Goal: Register for event/course

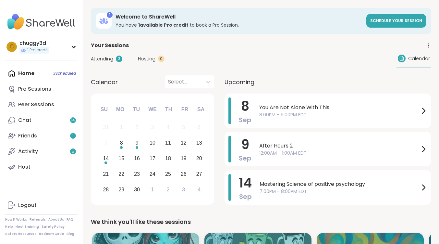
click at [98, 59] on span "Attending" at bounding box center [102, 58] width 22 height 7
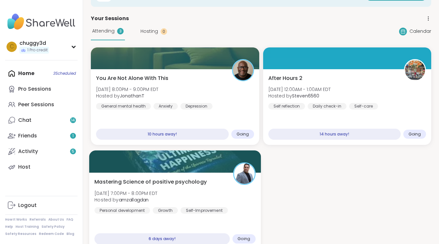
scroll to position [32, 0]
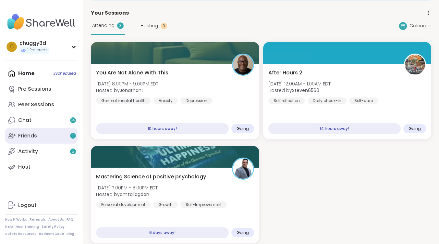
click at [34, 133] on div "Friends 1" at bounding box center [27, 135] width 19 height 7
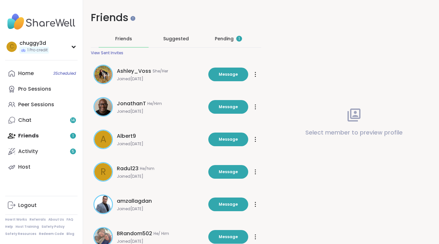
click at [223, 37] on div "Pending 1" at bounding box center [228, 38] width 27 height 6
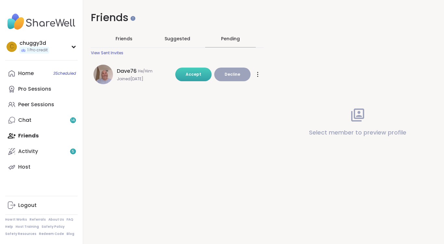
click at [189, 75] on span "Accept" at bounding box center [194, 74] width 16 height 6
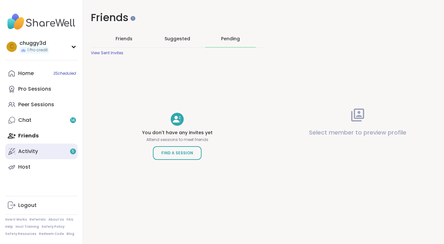
click at [28, 149] on div "Activity 5" at bounding box center [28, 151] width 20 height 7
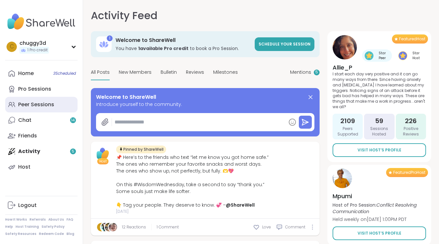
click at [30, 99] on link "Peer Sessions" at bounding box center [41, 105] width 72 height 16
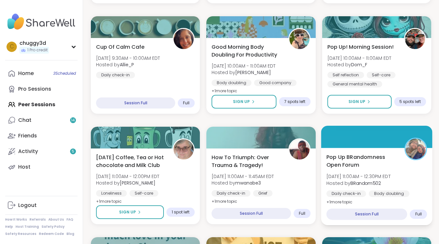
scroll to position [227, 0]
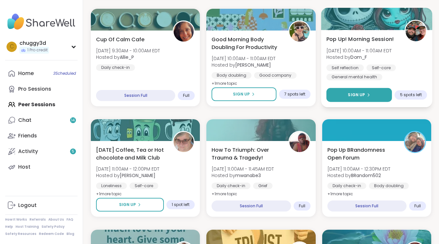
click at [349, 96] on span "Sign Up" at bounding box center [356, 95] width 17 height 6
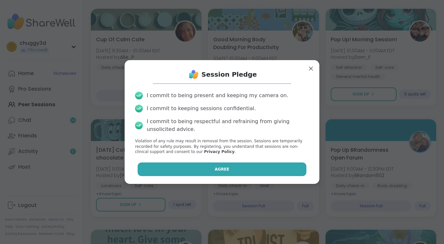
click at [248, 167] on button "Agree" at bounding box center [222, 169] width 169 height 14
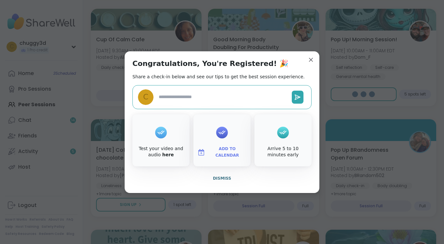
type textarea "*"
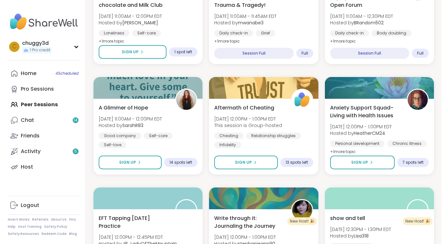
scroll to position [389, 0]
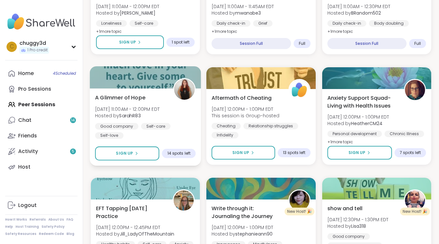
click at [138, 95] on span "A Glimmer of Hope" at bounding box center [120, 97] width 50 height 8
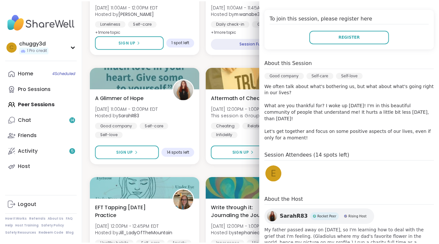
scroll to position [130, 0]
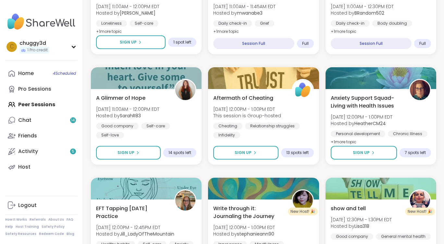
drag, startPoint x: 98, startPoint y: 59, endPoint x: 104, endPoint y: 60, distance: 5.8
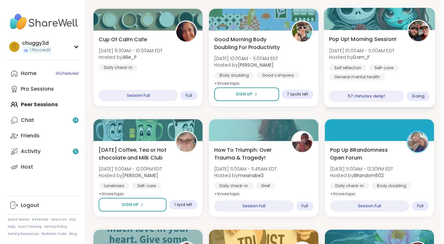
scroll to position [195, 0]
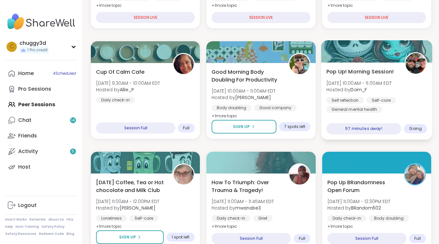
click at [349, 72] on span "Pop Up! Morning Session!" at bounding box center [360, 72] width 68 height 8
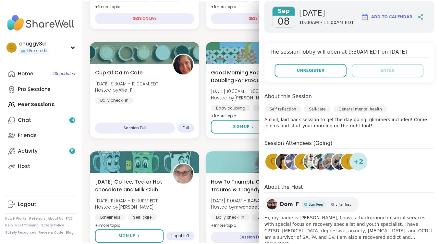
scroll to position [115, 0]
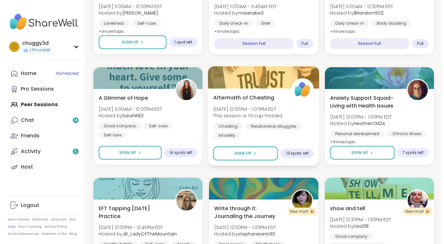
scroll to position [422, 0]
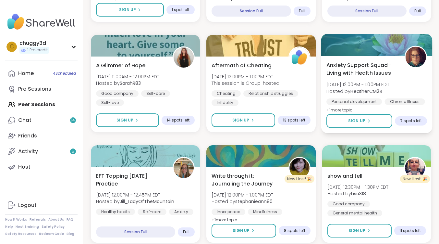
click at [356, 69] on span "Anxiety Support Squad- Living with Health Issues" at bounding box center [361, 69] width 71 height 16
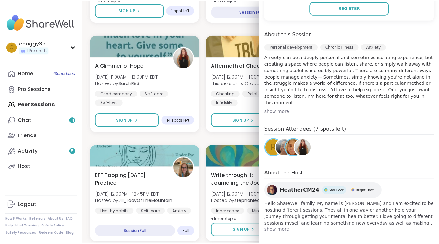
scroll to position [174, 0]
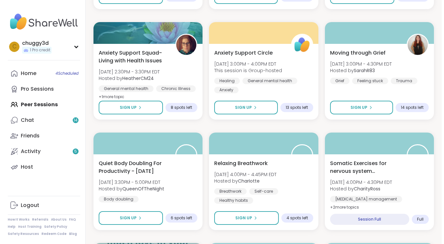
scroll to position [779, 0]
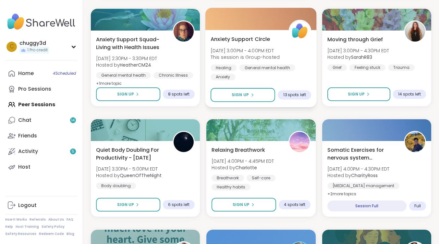
click at [240, 37] on span "Anxiety Support Circle" at bounding box center [241, 39] width 60 height 8
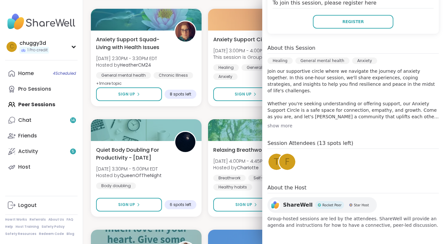
scroll to position [78, 0]
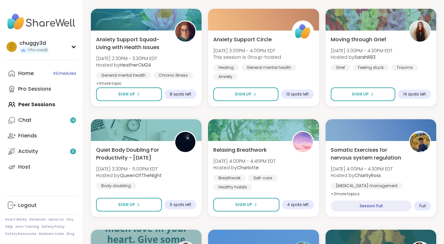
click at [204, 86] on div "Good mornings, Goals and Gratitude's [DATE] 8:00AM - 9:30AM EDT Hosted by Chari…" at bounding box center [263, 2] width 345 height 1311
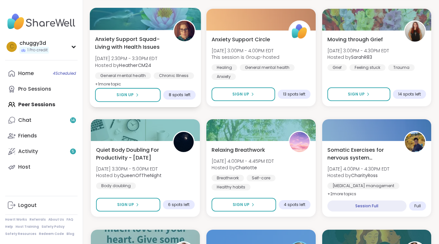
click at [126, 42] on span "Anxiety Support Squad- Living with Health Issues" at bounding box center [130, 43] width 71 height 16
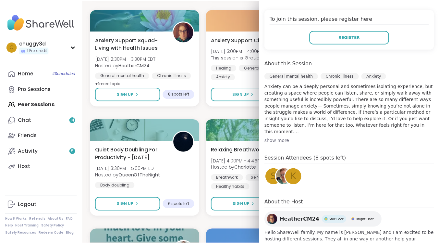
scroll to position [162, 0]
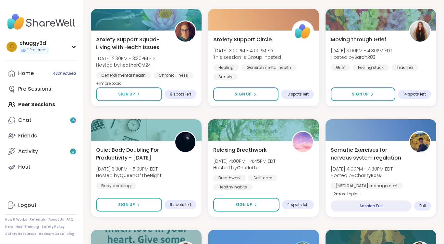
click at [206, 117] on div "Good mornings, Goals and Gratitude's [DATE] 8:00AM - 9:30AM EDT Hosted by Chari…" at bounding box center [263, 2] width 345 height 1311
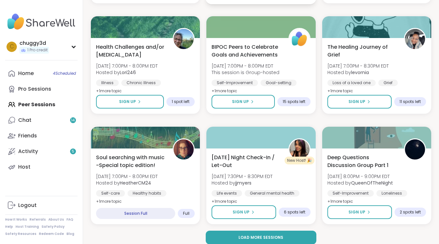
scroll to position [1220, 0]
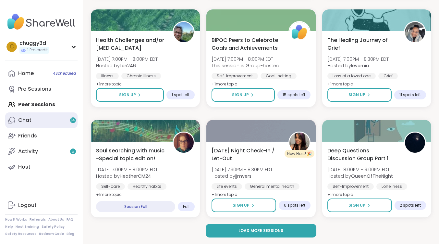
click at [41, 123] on link "Chat 14" at bounding box center [41, 120] width 72 height 16
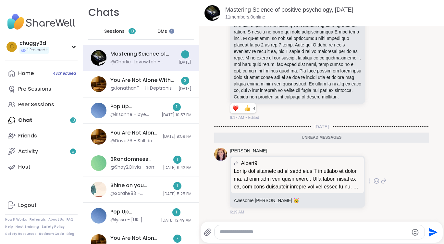
click at [347, 187] on p at bounding box center [298, 178] width 128 height 23
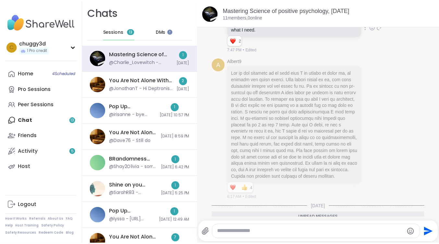
scroll to position [403, 0]
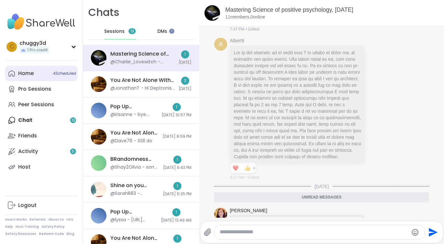
click at [25, 72] on div "Home 4 Scheduled" at bounding box center [26, 73] width 16 height 7
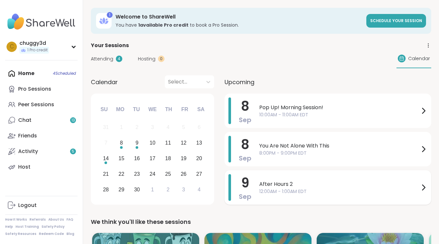
click at [277, 178] on div "After Hours 2 12:00AM - 1:00AM EDT" at bounding box center [343, 187] width 168 height 27
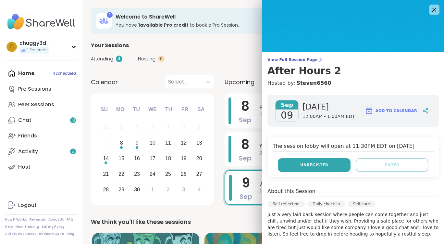
click at [292, 163] on button "Unregister" at bounding box center [314, 165] width 73 height 14
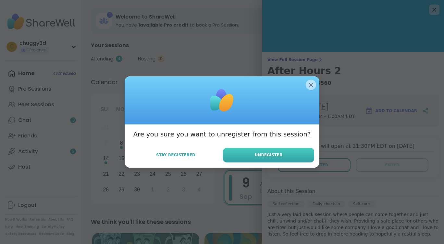
click at [280, 154] on button "Unregister" at bounding box center [268, 155] width 91 height 15
